Goal: Information Seeking & Learning: Learn about a topic

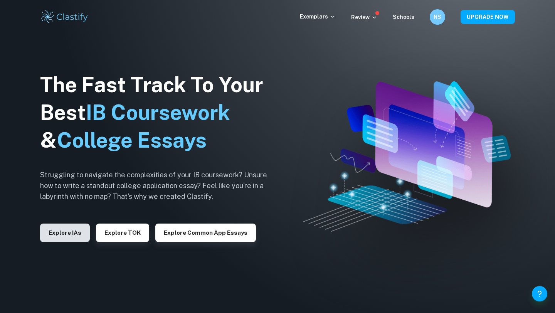
click at [54, 233] on button "Explore IAs" at bounding box center [65, 233] width 50 height 18
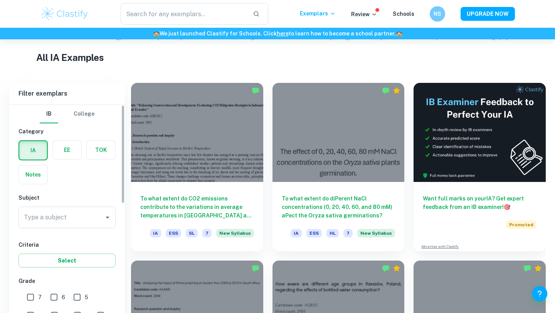
scroll to position [252, 0]
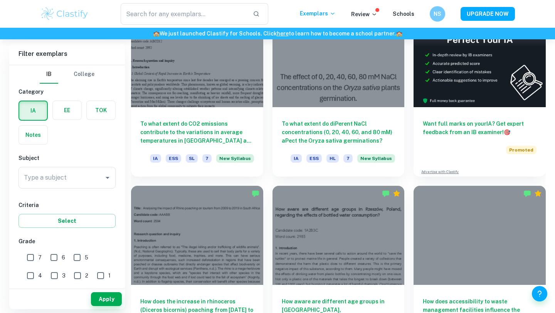
click at [44, 181] on input "Type a subject" at bounding box center [61, 177] width 79 height 15
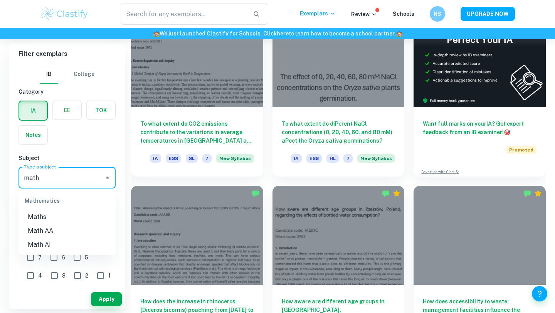
click at [71, 248] on li "Math AI" at bounding box center [66, 245] width 97 height 14
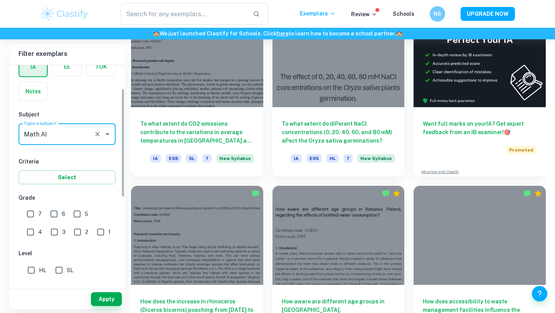
scroll to position [47, 0]
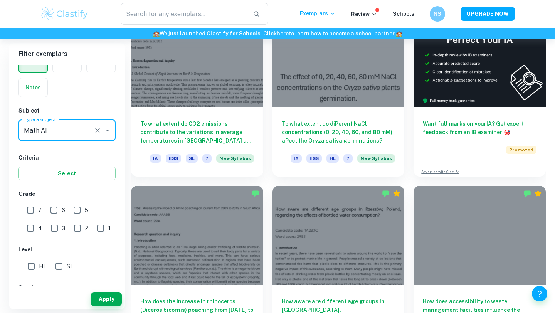
type input "Math AI"
click at [31, 211] on input "7" at bounding box center [30, 209] width 15 height 15
checkbox input "true"
click at [32, 266] on input "HL" at bounding box center [31, 266] width 15 height 15
checkbox input "true"
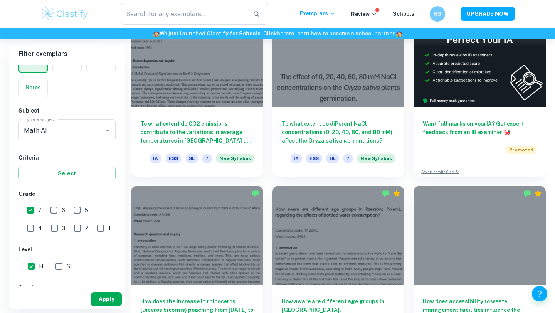
click at [105, 296] on button "Apply" at bounding box center [106, 299] width 31 height 14
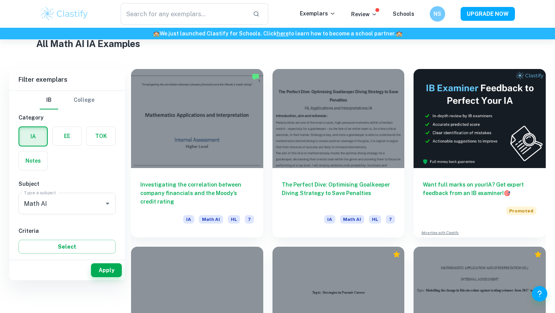
scroll to position [200, 0]
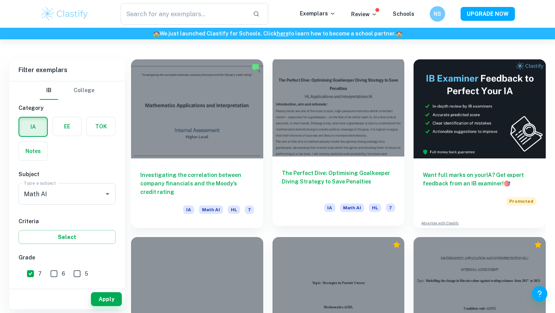
click at [339, 137] on div at bounding box center [338, 106] width 132 height 99
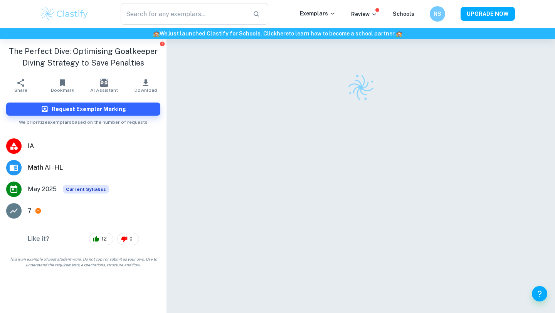
scroll to position [8, 0]
click at [139, 81] on button "Download" at bounding box center [146, 86] width 42 height 22
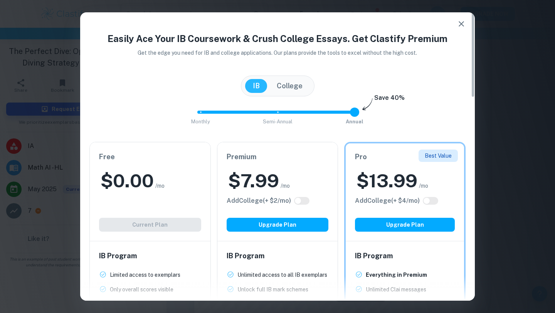
click at [140, 249] on div "IB Program Limited access to exemplars New! Only overall scores visible New! Fu…" at bounding box center [150, 308] width 121 height 135
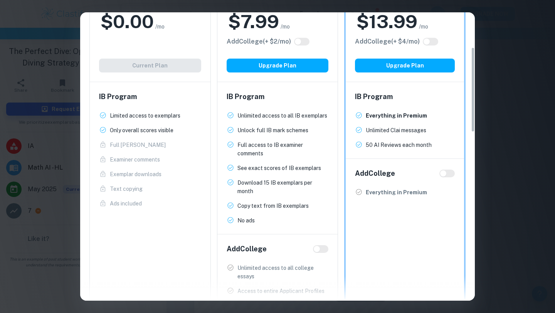
scroll to position [0, 0]
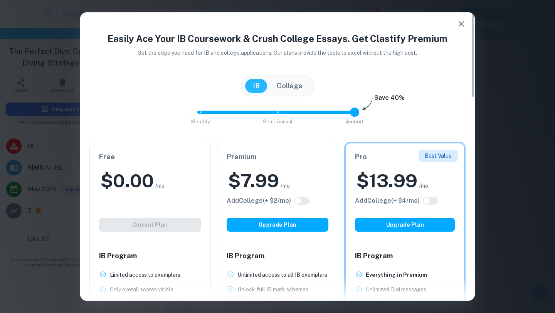
click at [462, 22] on icon "button" at bounding box center [461, 23] width 9 height 9
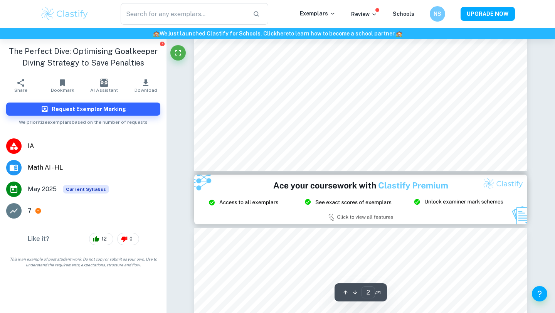
scroll to position [875, 0]
click at [178, 52] on icon "Fullscreen" at bounding box center [177, 52] width 9 height 9
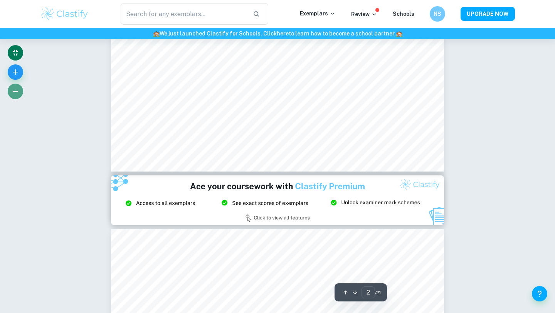
click at [16, 91] on icon "button" at bounding box center [15, 91] width 5 height 1
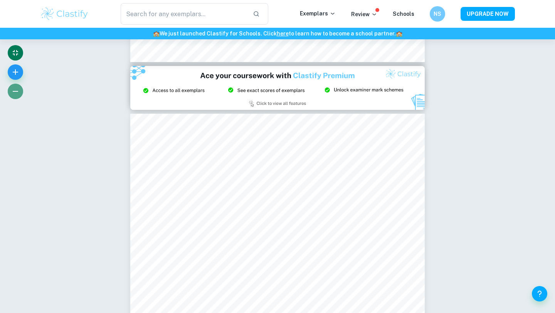
click at [17, 92] on icon "button" at bounding box center [15, 91] width 9 height 9
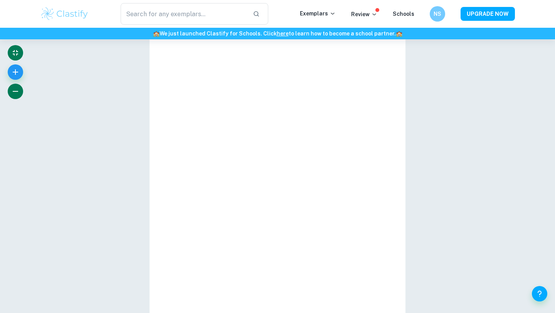
click at [17, 92] on icon "button" at bounding box center [15, 91] width 9 height 9
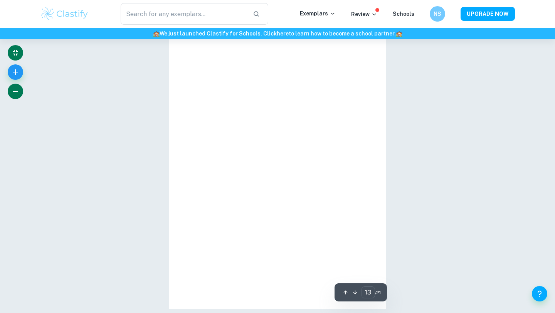
click at [17, 92] on icon "button" at bounding box center [15, 91] width 9 height 9
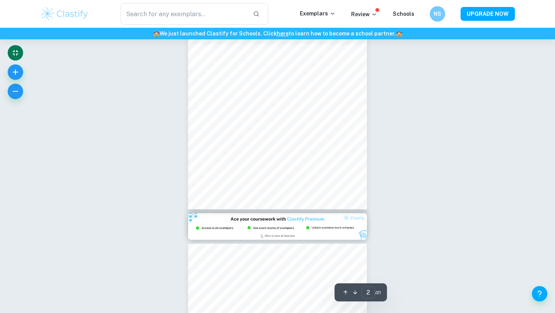
scroll to position [83, 0]
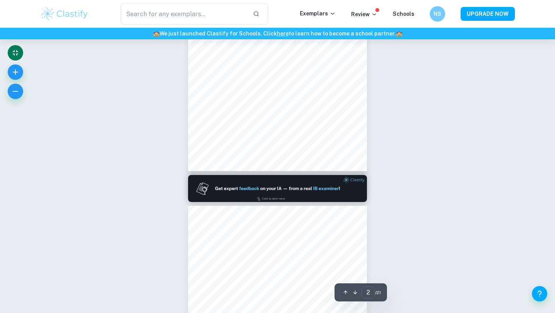
type input "1"
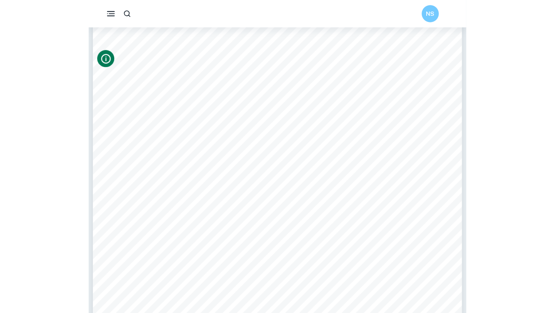
scroll to position [1145, 0]
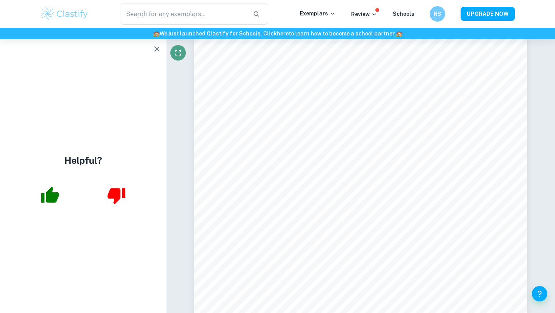
click at [178, 50] on icon "Fullscreen" at bounding box center [177, 52] width 9 height 9
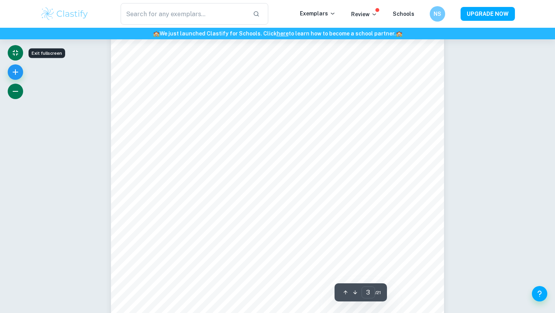
click at [18, 91] on icon "button" at bounding box center [15, 91] width 9 height 9
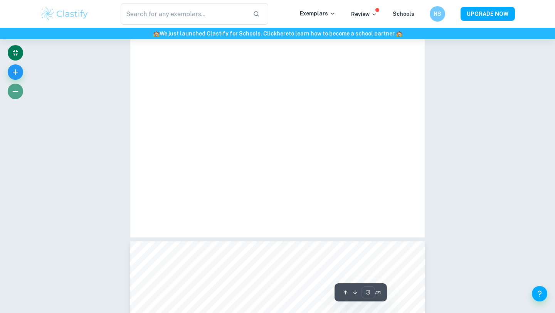
click at [18, 91] on icon "button" at bounding box center [15, 91] width 9 height 9
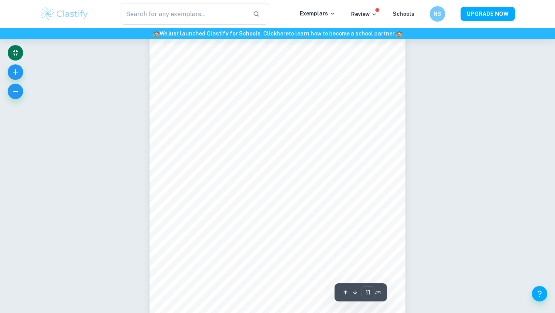
scroll to position [3863, 0]
click at [17, 91] on icon "button" at bounding box center [15, 91] width 9 height 9
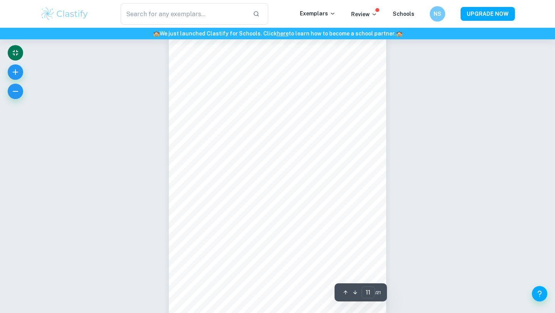
scroll to position [3246, 0]
click at [20, 93] on button "button" at bounding box center [15, 91] width 15 height 15
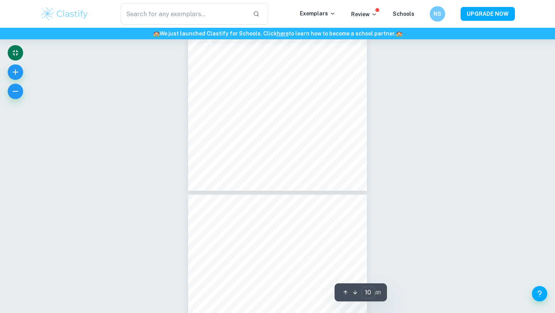
type input "11"
type input "19"
